Goal: Navigation & Orientation: Find specific page/section

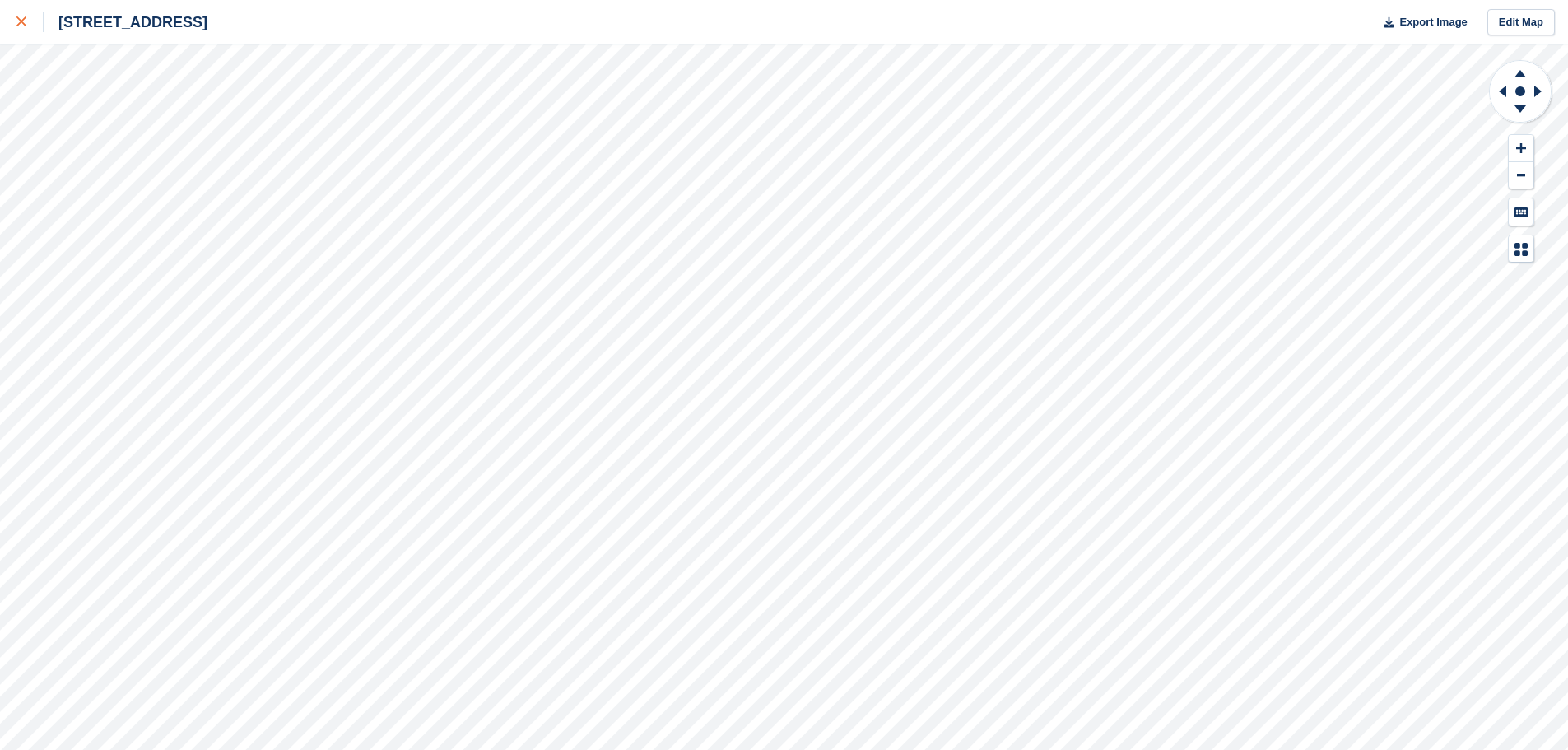
click at [20, 25] on icon at bounding box center [21, 21] width 10 height 10
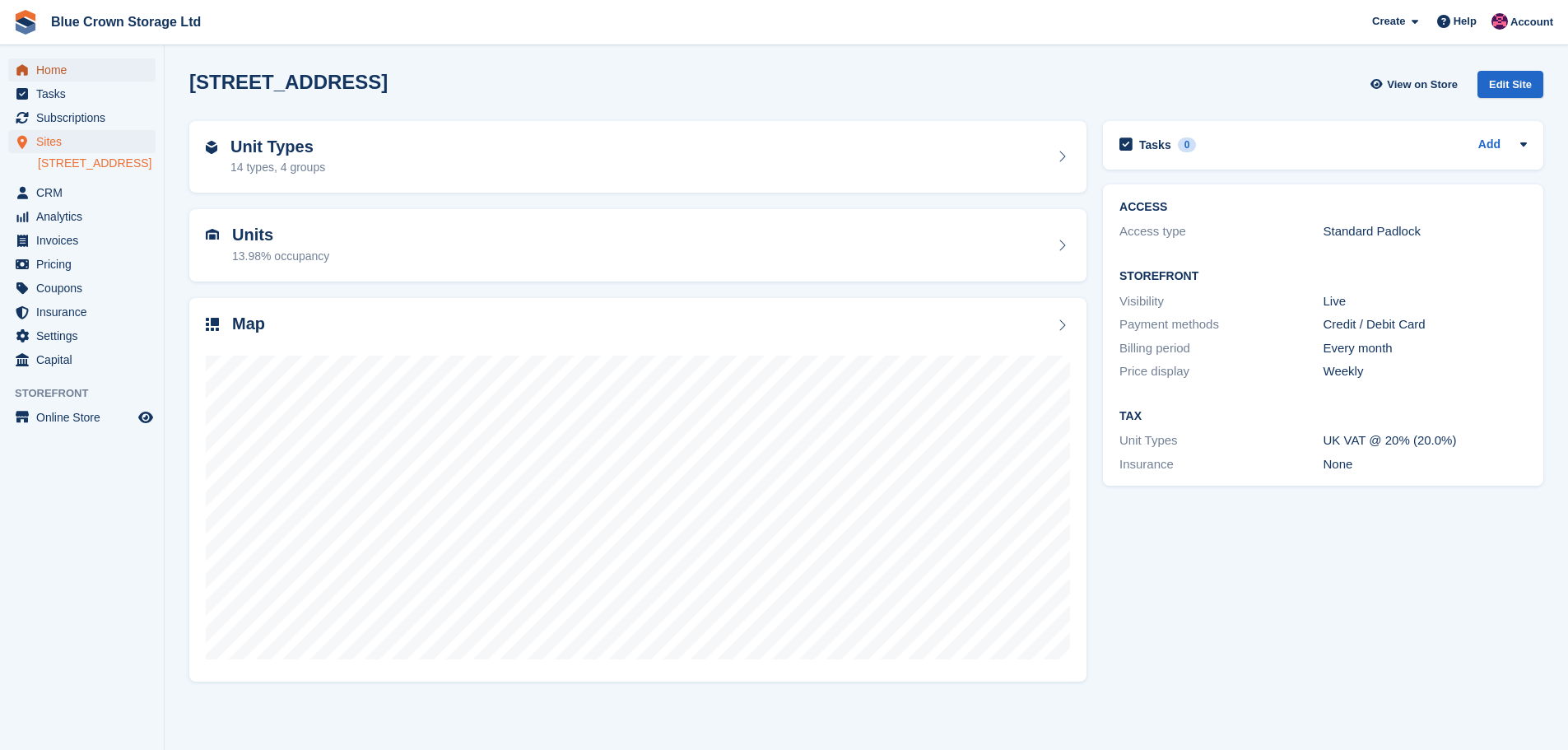
click at [34, 73] on link "Home" at bounding box center [82, 70] width 148 height 23
